Goal: Information Seeking & Learning: Learn about a topic

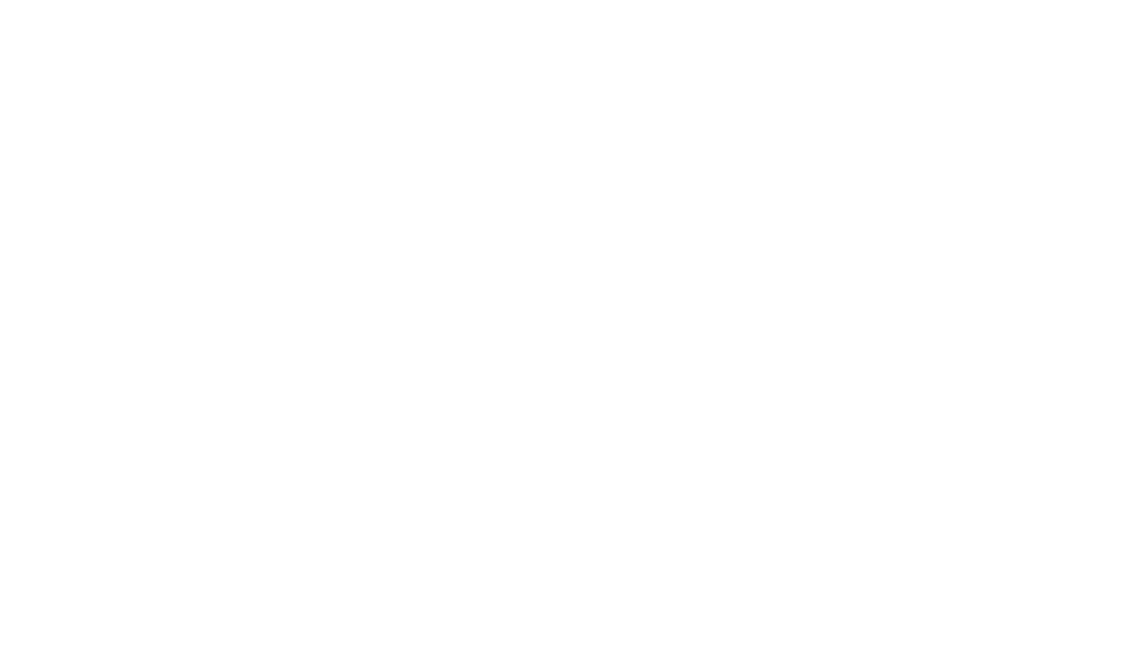
scroll to position [1, 0]
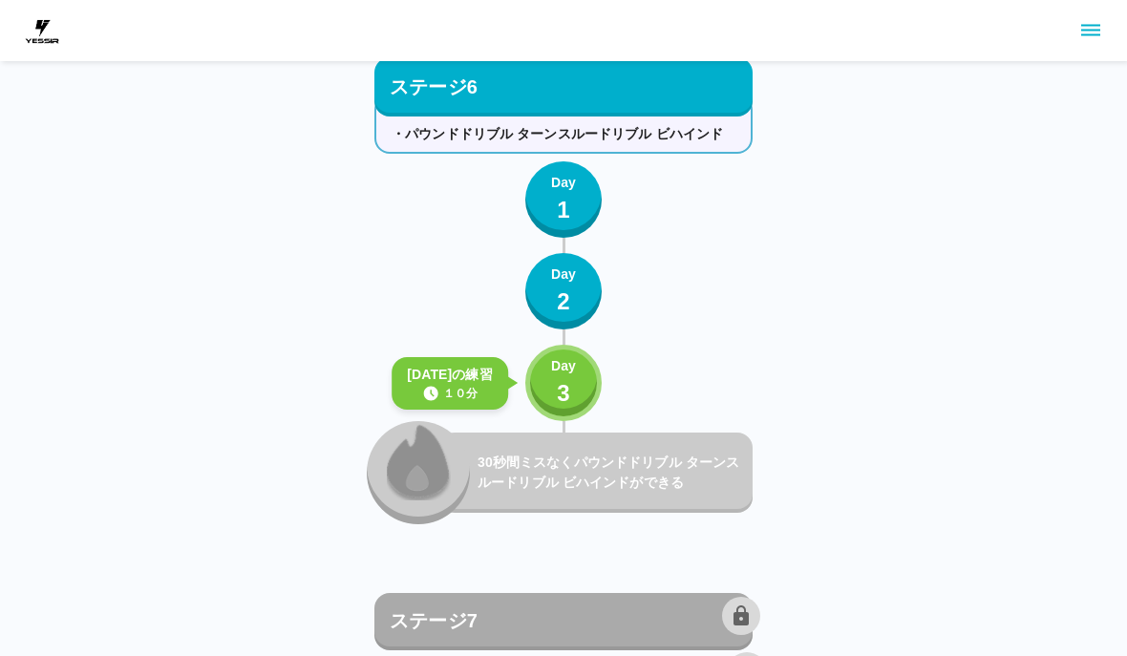
scroll to position [9026, 0]
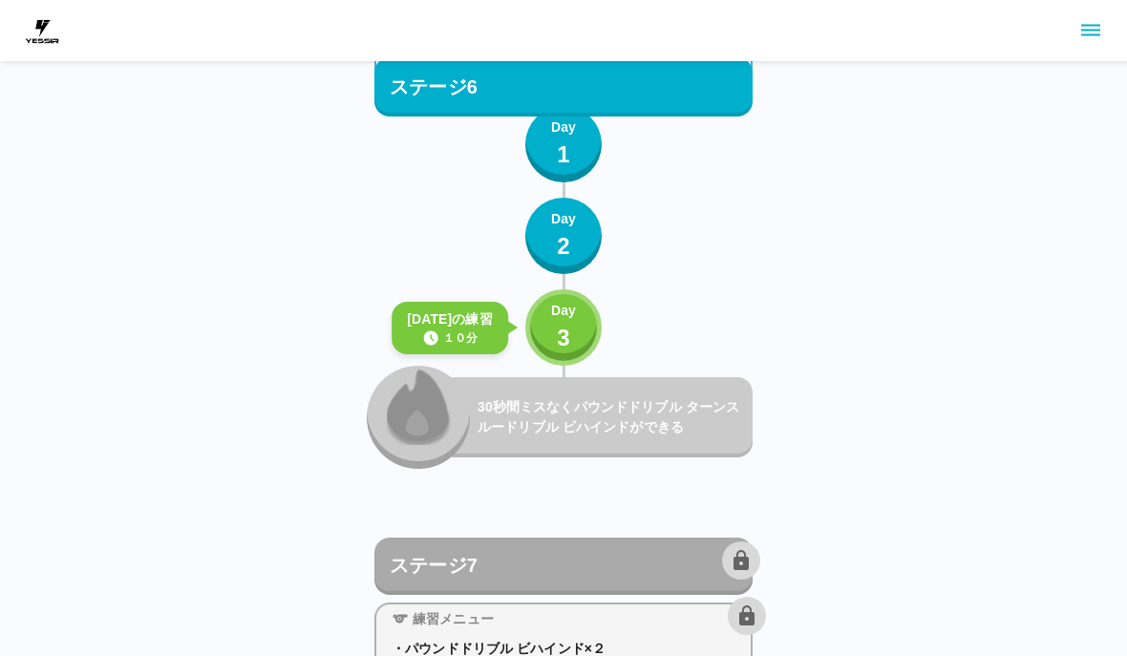
click at [561, 331] on p "3" at bounding box center [563, 338] width 13 height 34
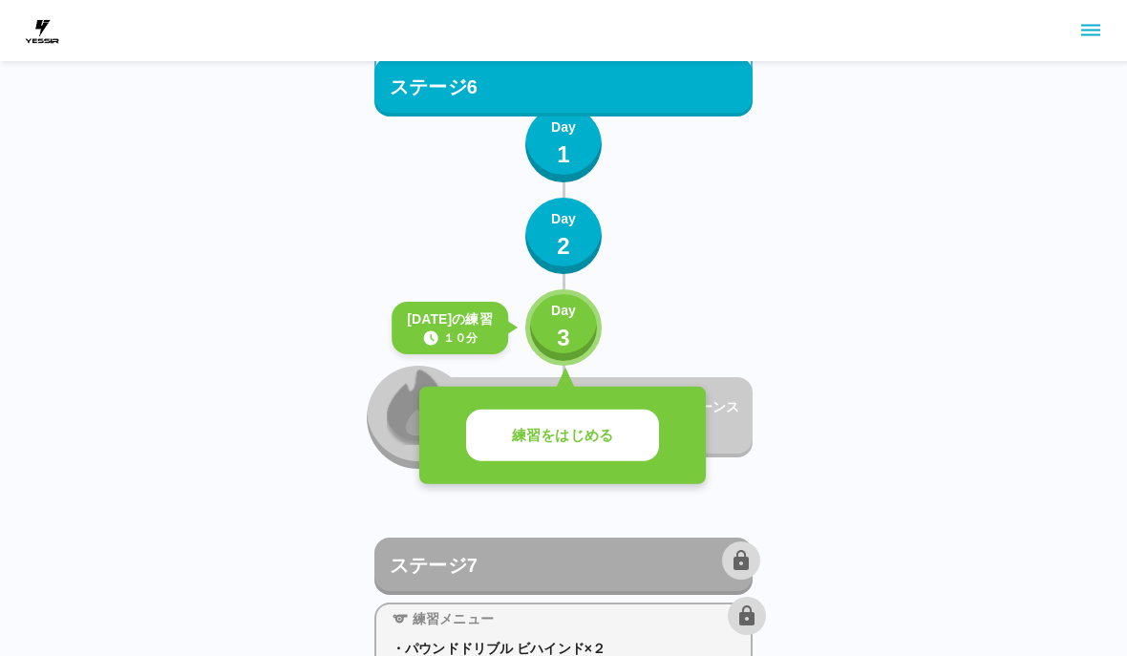
click at [617, 452] on button "練習をはじめる" at bounding box center [562, 436] width 193 height 53
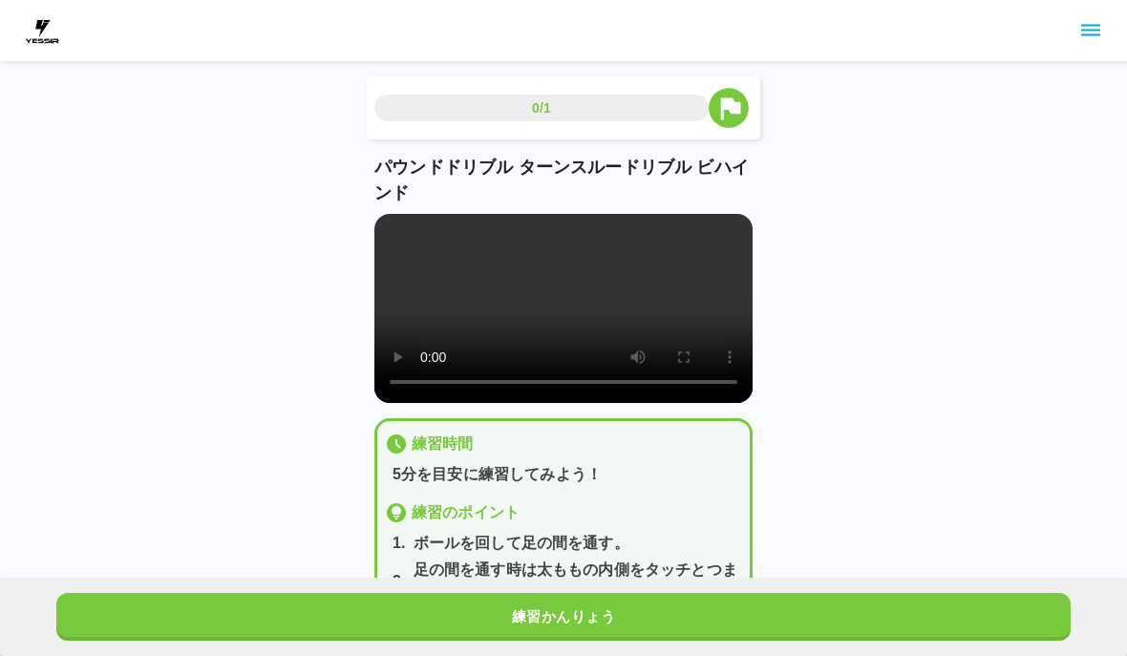
click at [630, 610] on button "練習かんりょう" at bounding box center [563, 617] width 1014 height 48
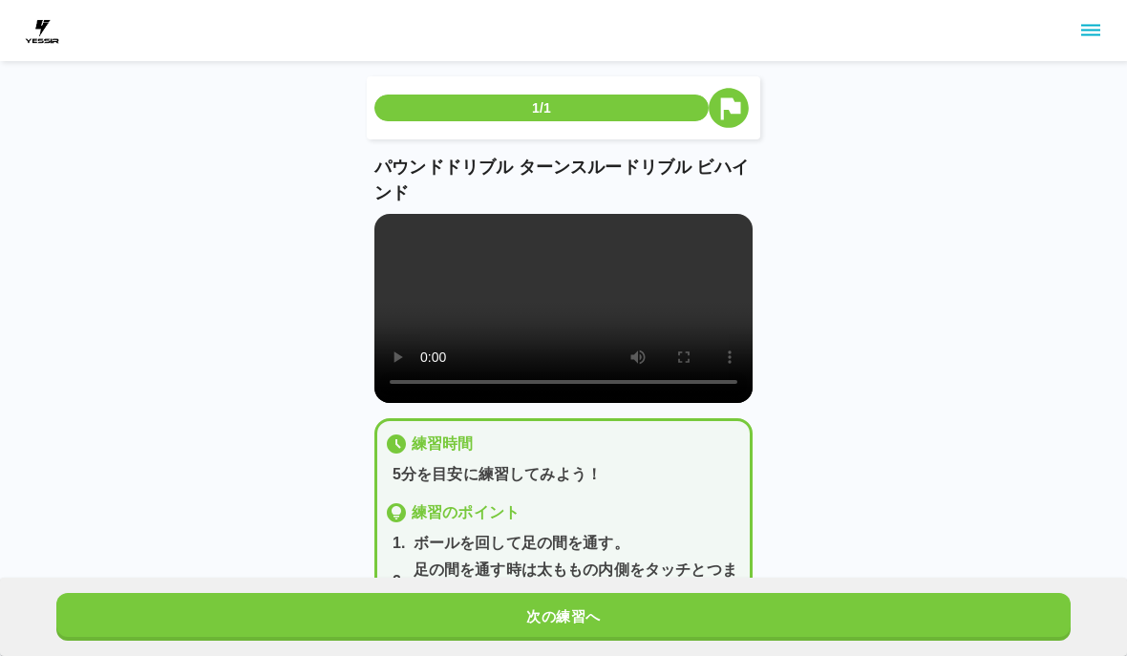
click at [629, 610] on button "次の練習へ" at bounding box center [563, 617] width 1014 height 48
click at [627, 613] on button "次の練習へ" at bounding box center [563, 617] width 1014 height 48
click at [632, 611] on button "次の練習へ" at bounding box center [563, 617] width 1014 height 48
click at [631, 610] on button "次の練習へ" at bounding box center [563, 617] width 1014 height 48
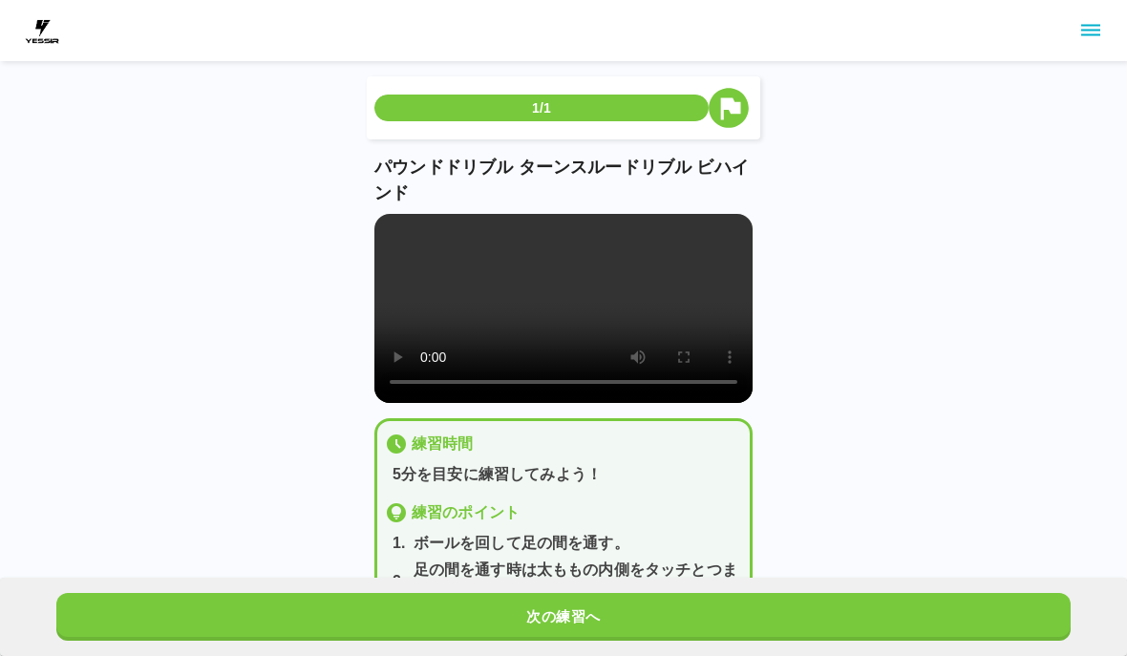
click at [642, 614] on button "次の練習へ" at bounding box center [563, 617] width 1014 height 48
click at [641, 613] on button "次の練習へ" at bounding box center [563, 617] width 1014 height 48
click at [655, 608] on button "次の練習へ" at bounding box center [563, 617] width 1014 height 48
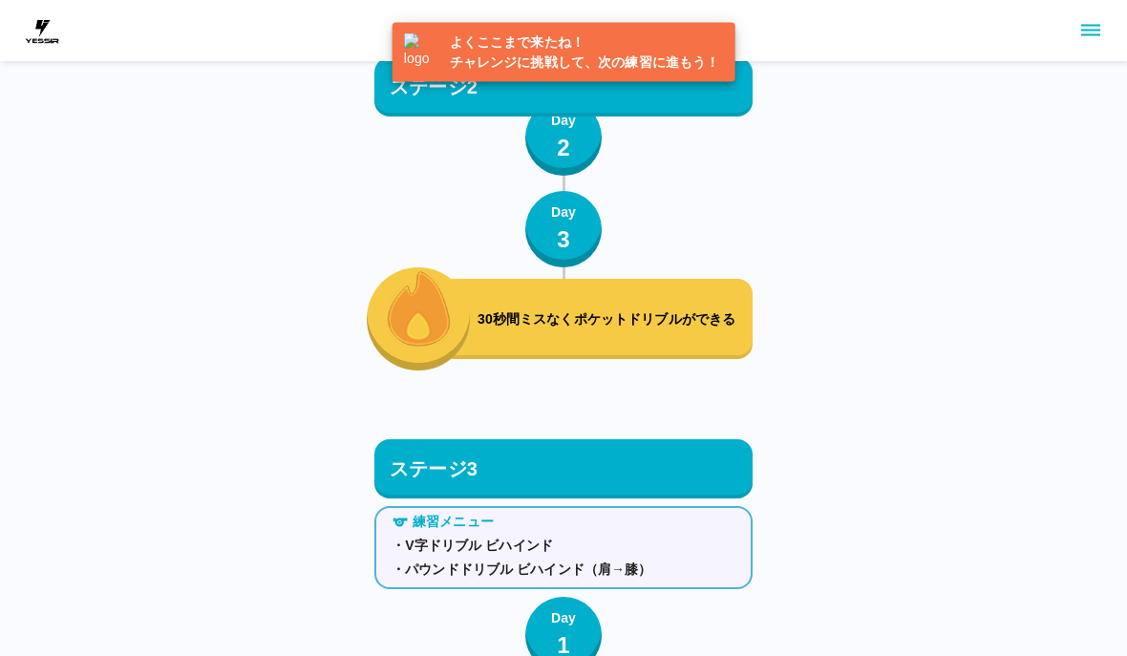
scroll to position [9123, 0]
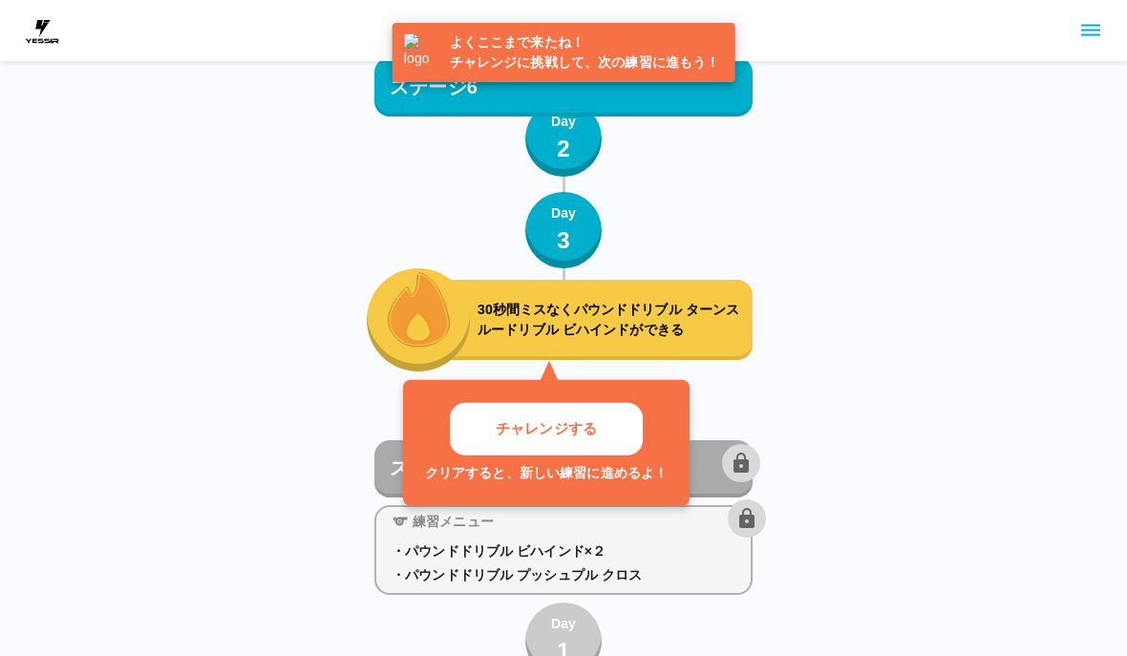
click at [642, 417] on button "チャレンジする" at bounding box center [546, 429] width 193 height 53
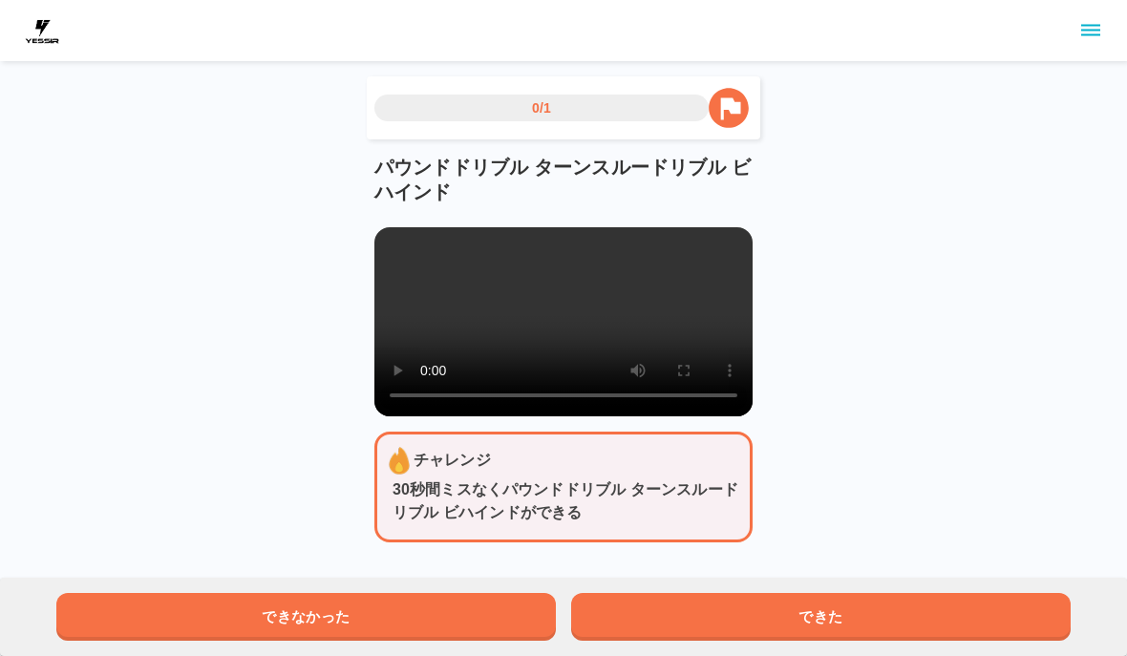
click at [847, 609] on button "できた" at bounding box center [821, 617] width 500 height 48
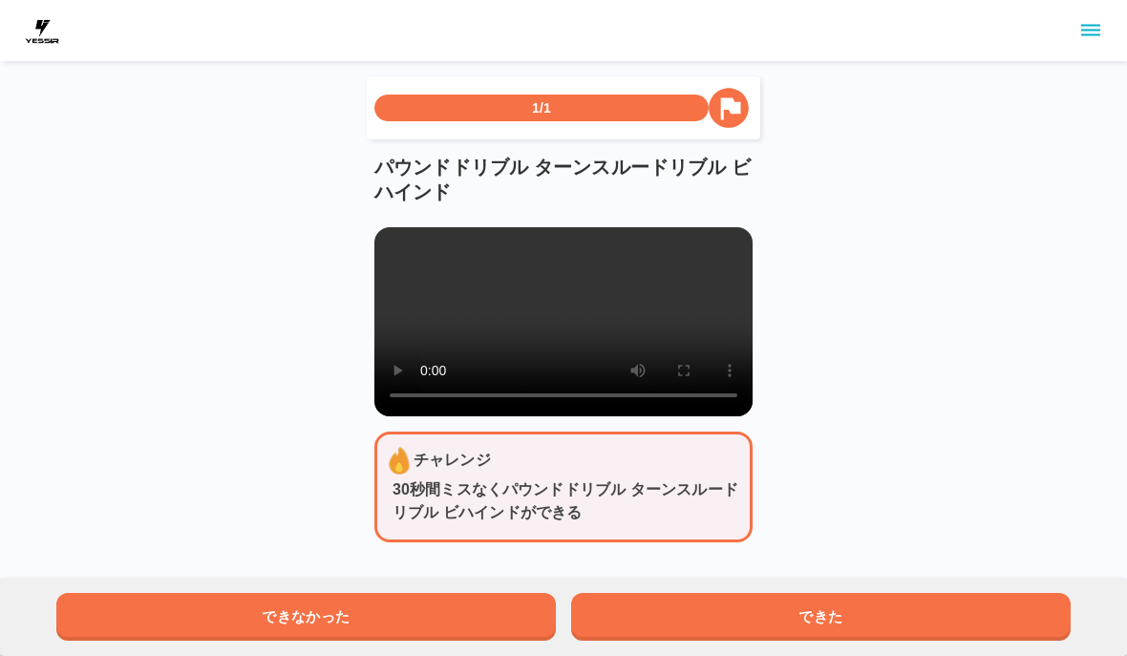
click at [846, 609] on button "できた" at bounding box center [821, 617] width 500 height 48
click at [852, 613] on button "できた" at bounding box center [821, 617] width 500 height 48
click at [851, 612] on button "できた" at bounding box center [821, 617] width 500 height 48
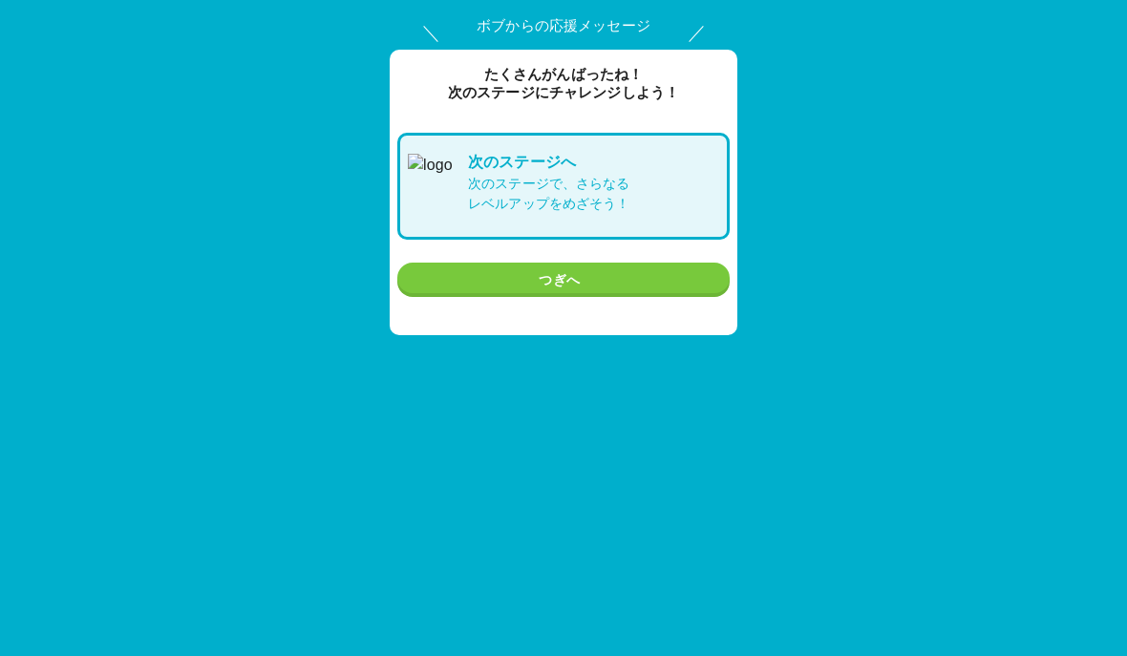
click at [652, 277] on button "つぎへ" at bounding box center [563, 280] width 332 height 35
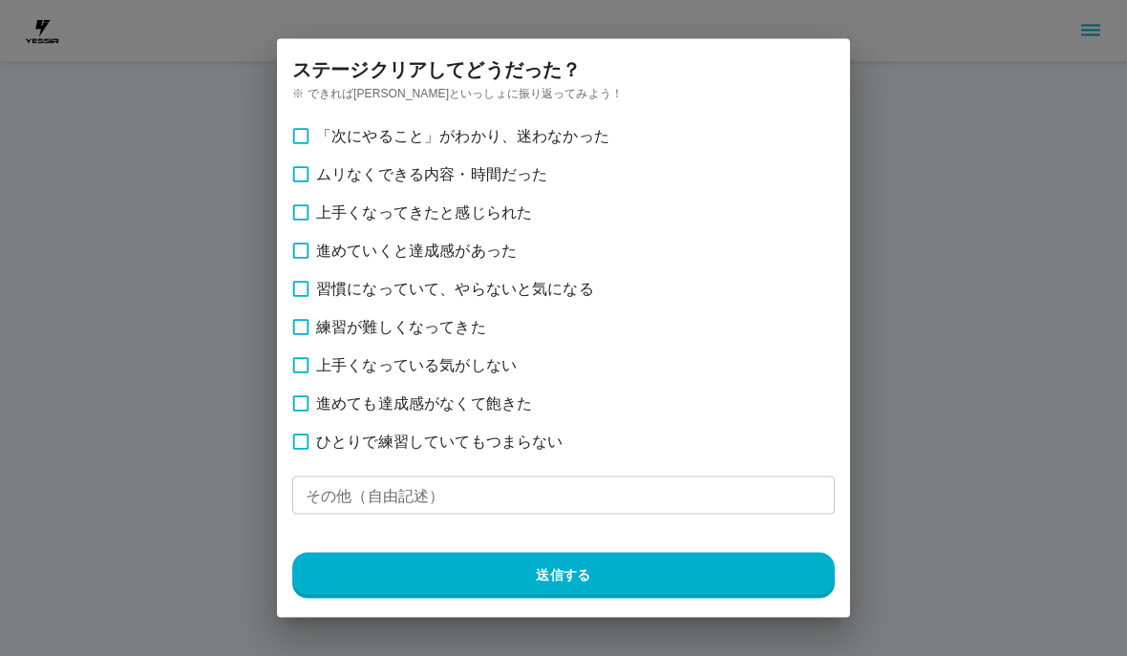
scroll to position [9123, 0]
click at [978, 645] on div "ステージ クリアしてどうだった？ ※ できれば親御さんといっしょに振り返ってみよう！ 「次にやること」がわかり、迷わなかった ムリなくできる内容・時間だった …" at bounding box center [563, 328] width 1173 height 656
click at [671, 445] on label "ひとりで練習していてもつまらない" at bounding box center [566, 442] width 568 height 38
click at [714, 553] on button "送信する" at bounding box center [563, 576] width 543 height 46
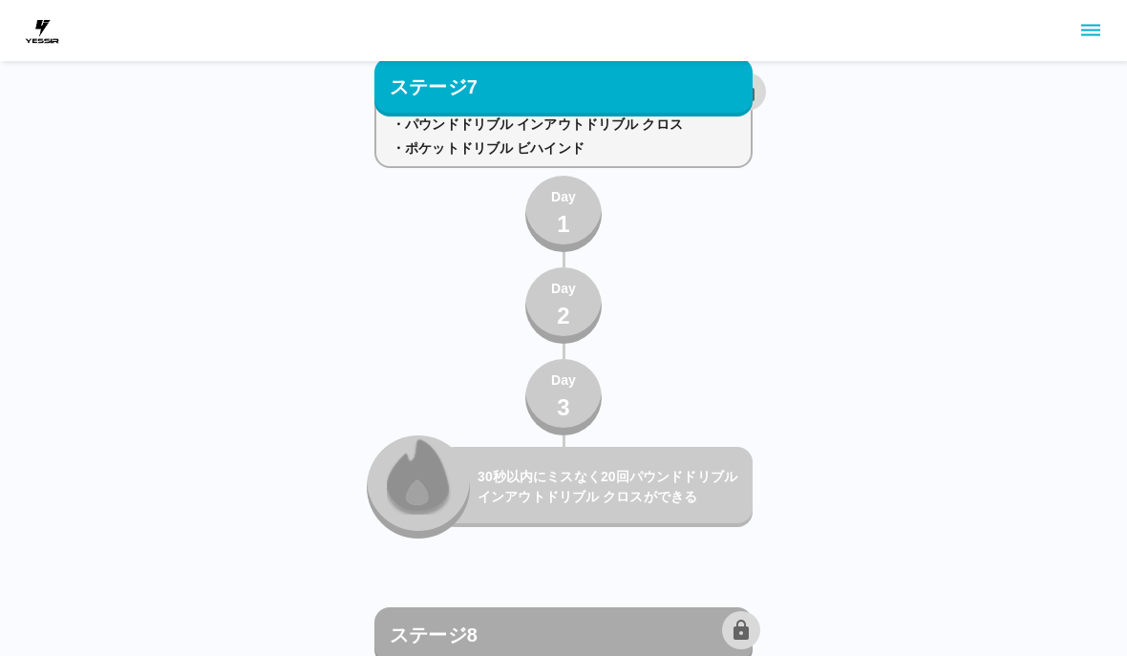
scroll to position [10077, 0]
